Goal: Task Accomplishment & Management: Use online tool/utility

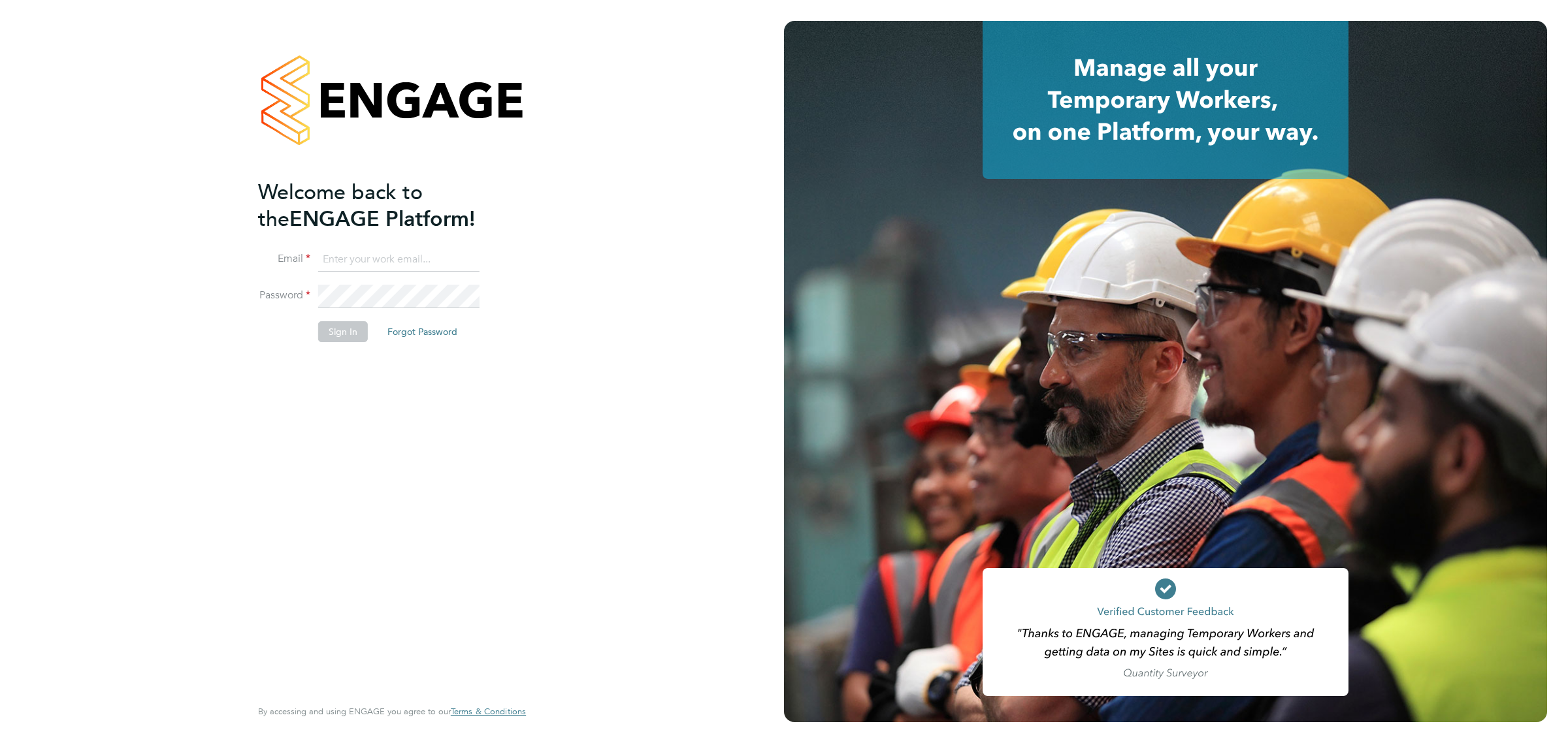
type input "[EMAIL_ADDRESS][DOMAIN_NAME]"
click at [357, 337] on button "Sign In" at bounding box center [342, 332] width 50 height 21
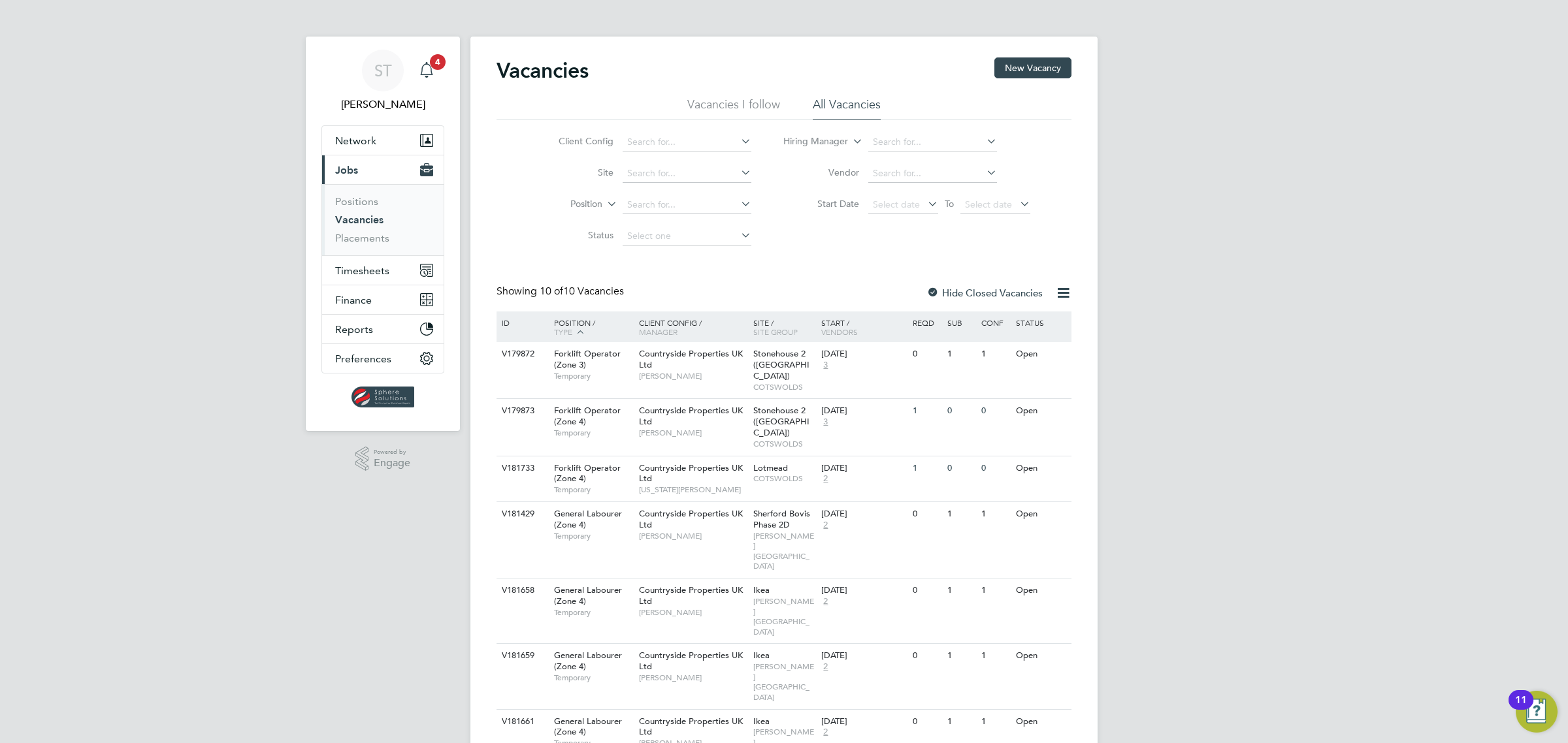
click at [433, 75] on icon "Main navigation" at bounding box center [426, 70] width 15 height 15
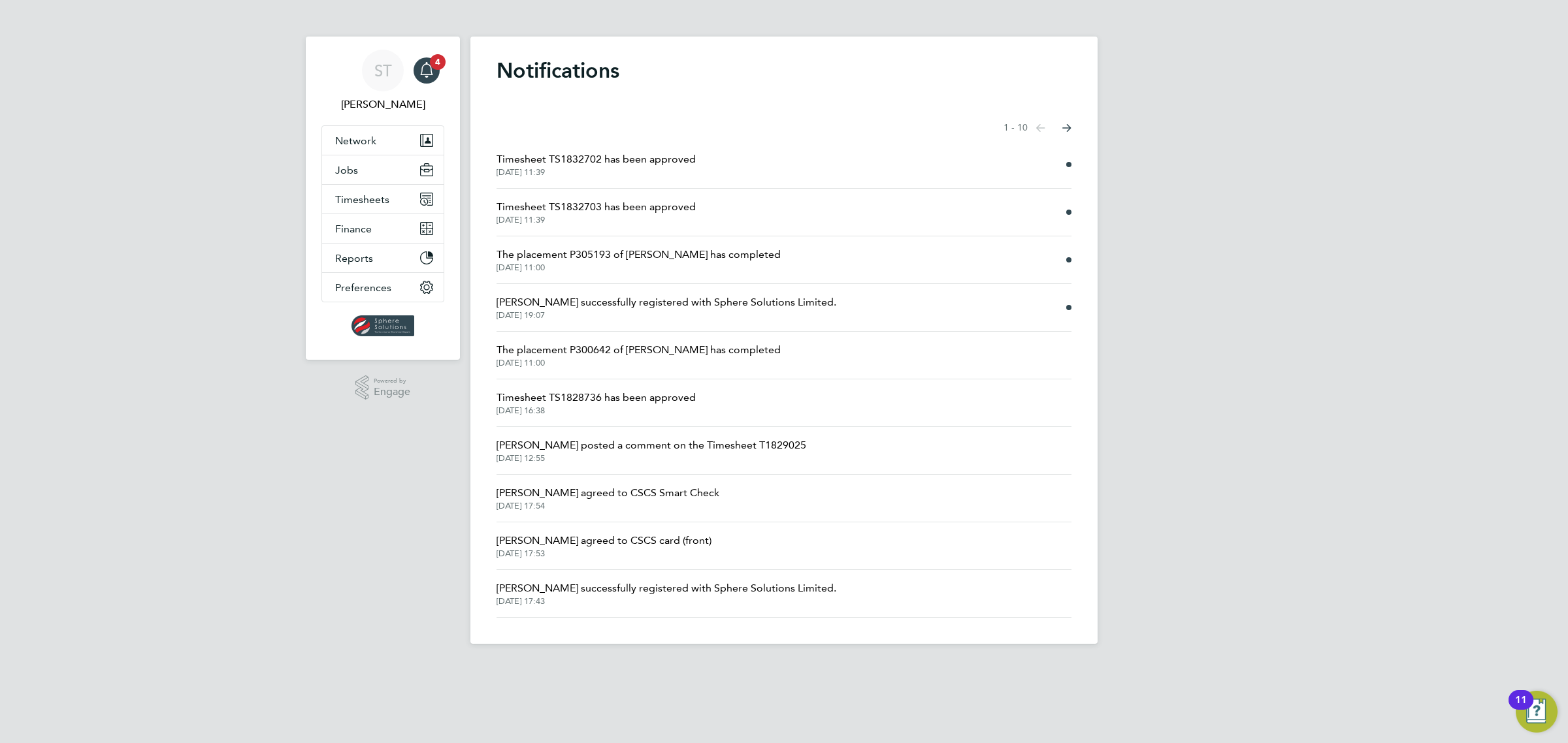
click at [612, 209] on span "Timesheet TS1832703 has been approved" at bounding box center [596, 207] width 199 height 15
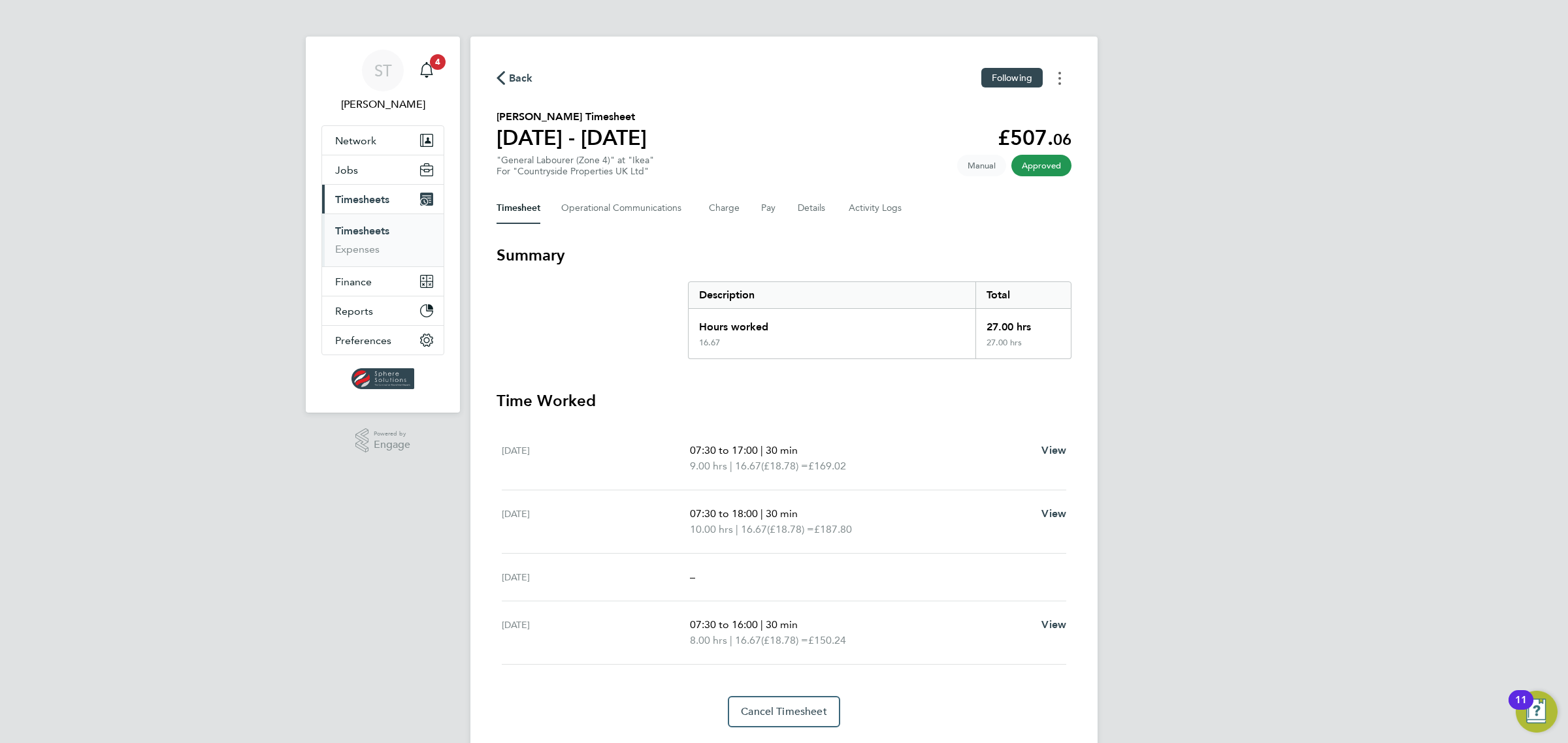
click at [1063, 82] on button "Timesheets Menu" at bounding box center [1060, 78] width 24 height 20
click at [1018, 111] on link "Download timesheet" at bounding box center [993, 107] width 157 height 26
click at [428, 73] on icon "Main navigation" at bounding box center [426, 70] width 15 height 15
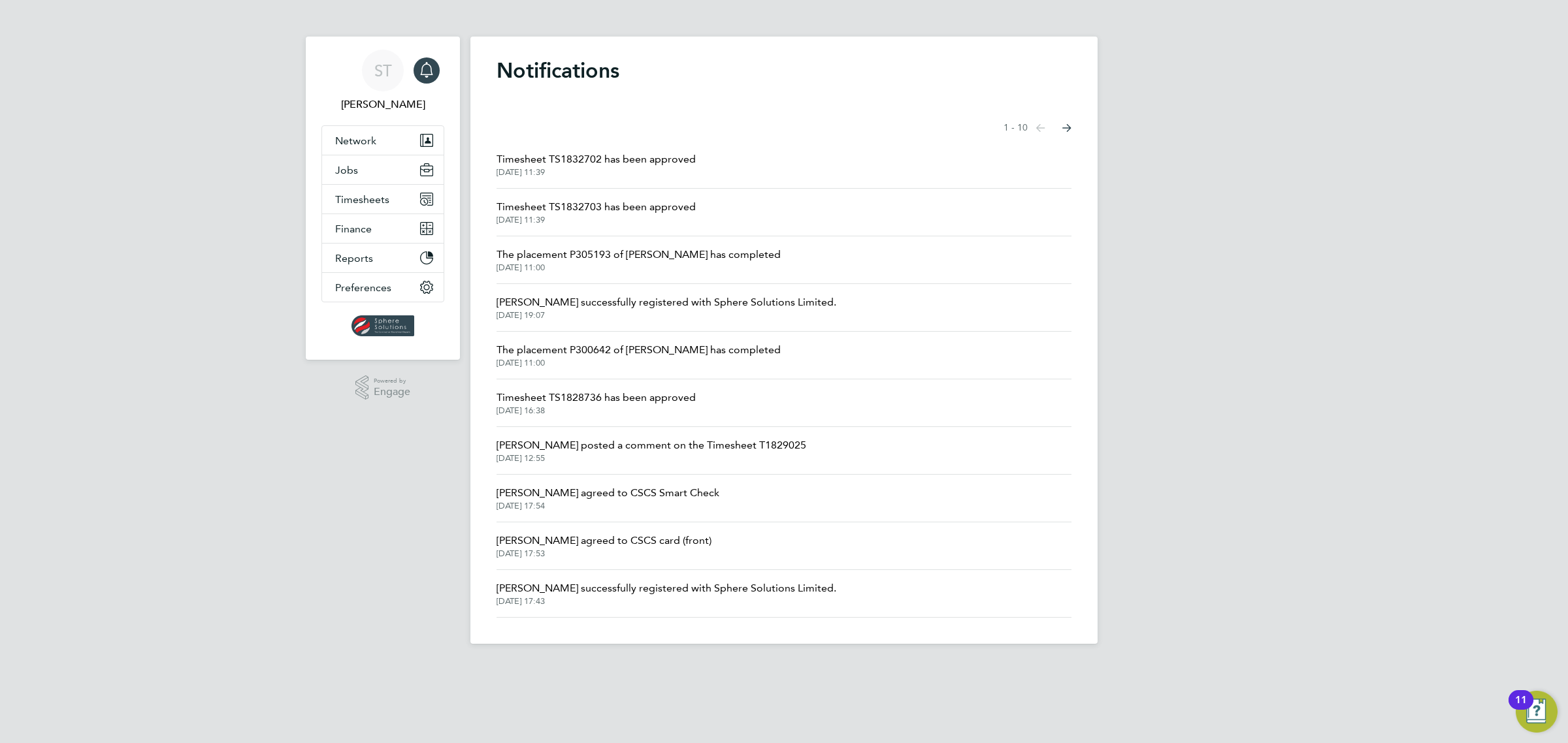
click at [587, 152] on span "Timesheet TS1832702 has been approved" at bounding box center [596, 159] width 199 height 15
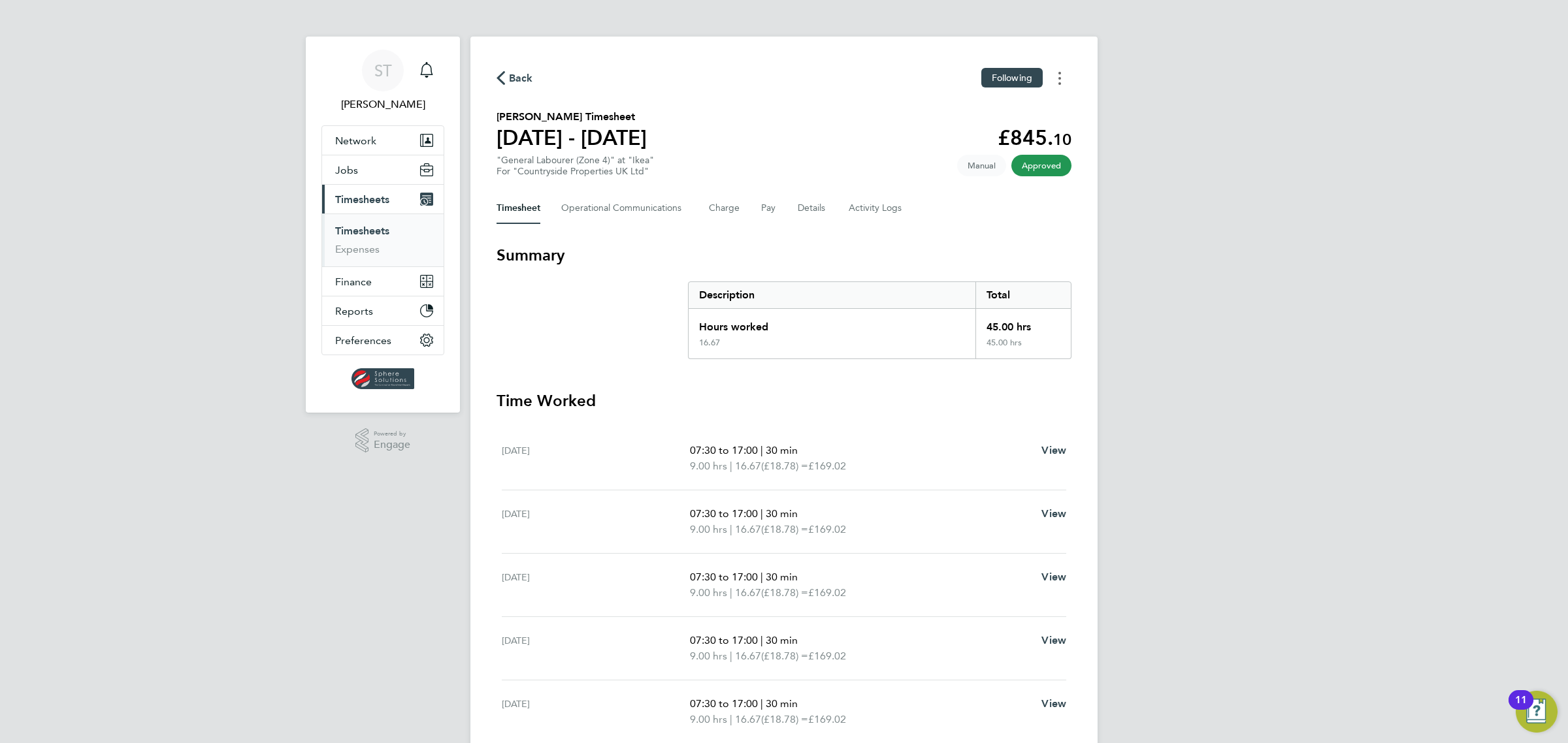
click at [1061, 77] on icon "Timesheets Menu" at bounding box center [1060, 78] width 3 height 13
click at [975, 106] on link "Download timesheet" at bounding box center [993, 107] width 157 height 26
click at [428, 80] on div "Main navigation" at bounding box center [426, 70] width 26 height 26
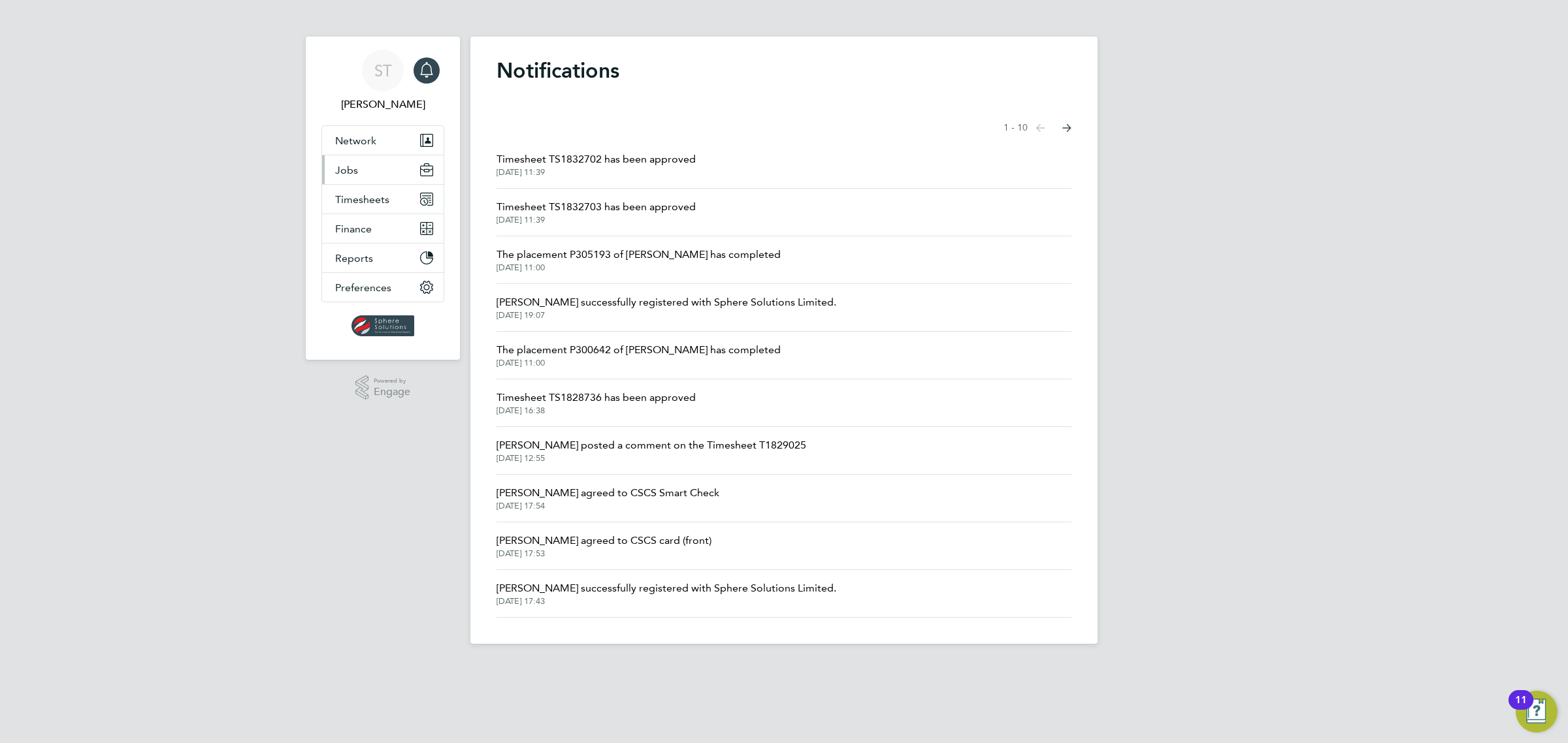
click at [349, 173] on span "Jobs" at bounding box center [347, 170] width 23 height 13
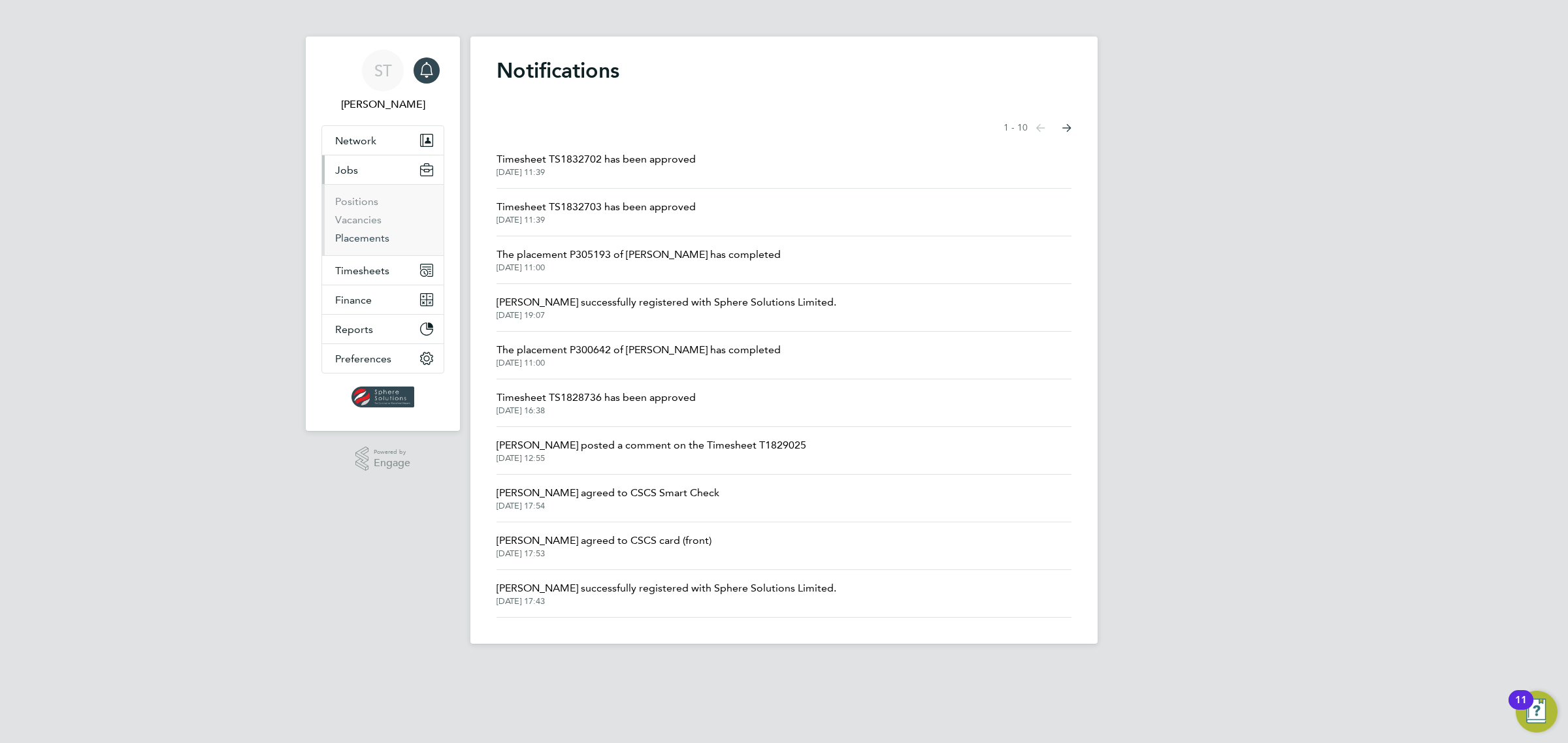
click at [363, 242] on link "Placements" at bounding box center [363, 238] width 55 height 13
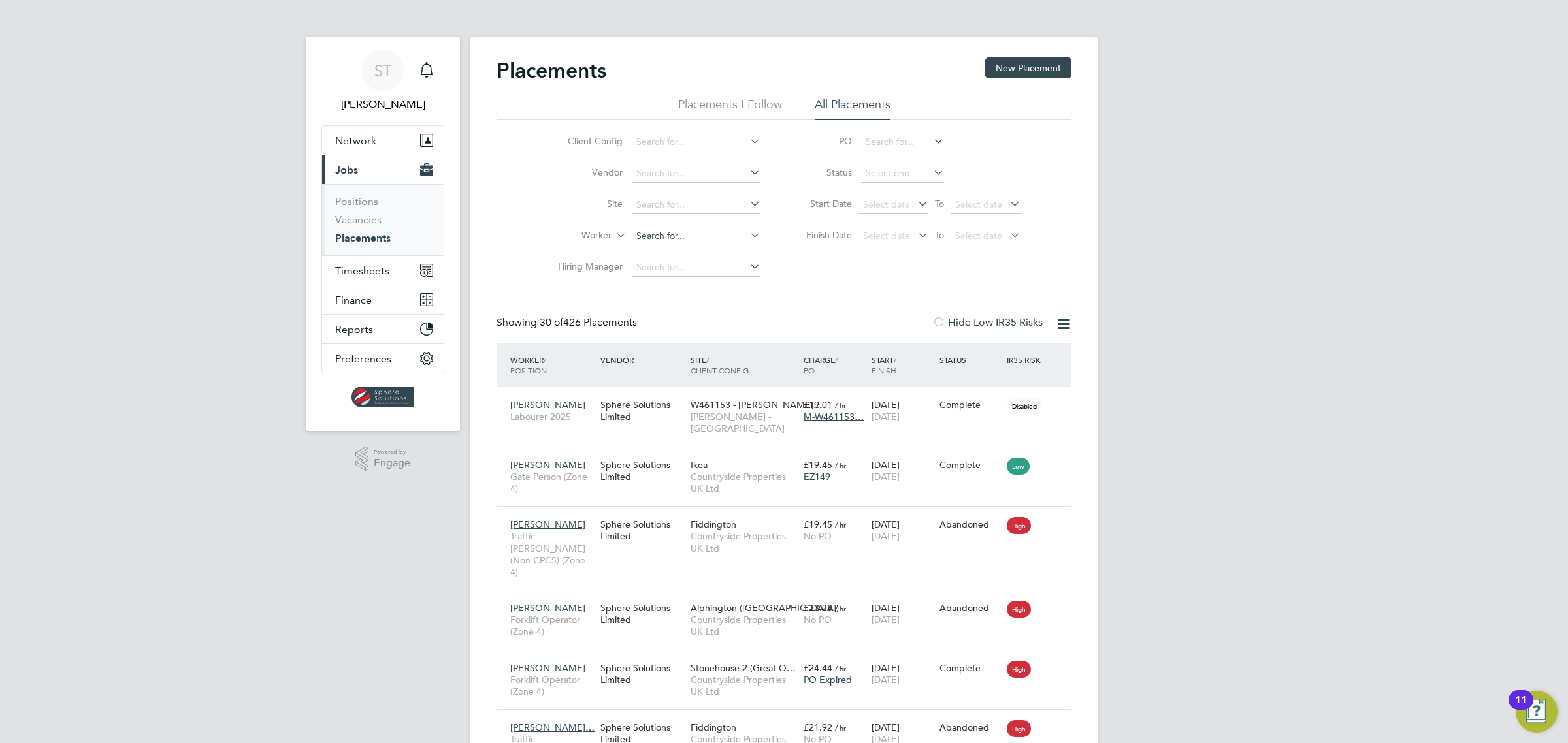
click at [669, 227] on input at bounding box center [696, 236] width 129 height 18
click at [711, 258] on b "Franke" at bounding box center [749, 253] width 75 height 11
type input "Dean Franke"
